Goal: Navigation & Orientation: Go to known website

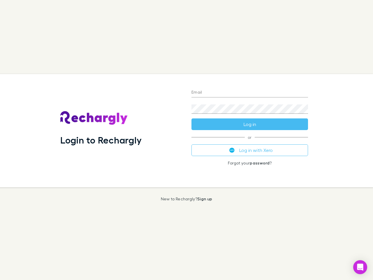
click at [186, 140] on div "Login to Rechargly" at bounding box center [121, 130] width 131 height 113
click at [250, 93] on input "Email" at bounding box center [249, 92] width 116 height 9
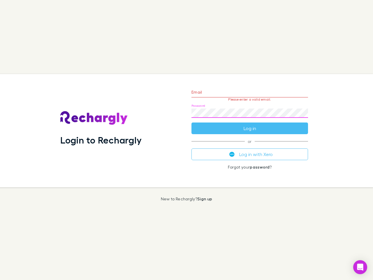
click at [250, 124] on form "Email Please enter a valid email. Password Log in" at bounding box center [249, 108] width 116 height 51
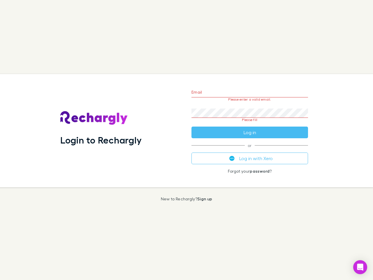
click at [250, 150] on div "Email Please enter a valid email. Password Please fill Log in or Log in with Xe…" at bounding box center [250, 130] width 126 height 113
click at [360, 267] on icon "Open Intercom Messenger" at bounding box center [360, 266] width 6 height 7
